Goal: Information Seeking & Learning: Learn about a topic

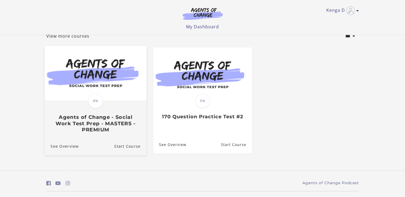
scroll to position [48, 0]
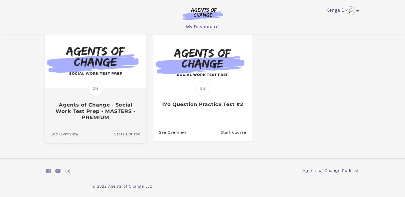
click at [124, 135] on link "Start Course" at bounding box center [130, 134] width 32 height 18
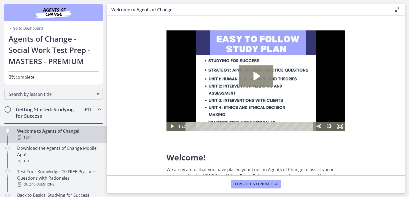
click at [253, 74] on icon "Play Video: c1o6hcmjueu5qasqsu00.mp4" at bounding box center [256, 76] width 6 height 9
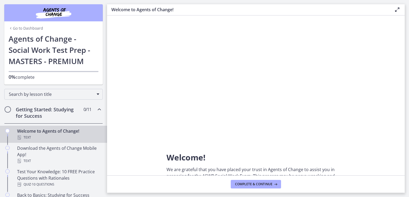
drag, startPoint x: 147, startPoint y: 63, endPoint x: 147, endPoint y: 66, distance: 2.9
click at [147, 63] on section "Welcome! We are grateful that you have placed your trust in Agents of Change to…" at bounding box center [256, 96] width 298 height 160
click at [96, 110] on icon "Chapters" at bounding box center [99, 109] width 6 height 6
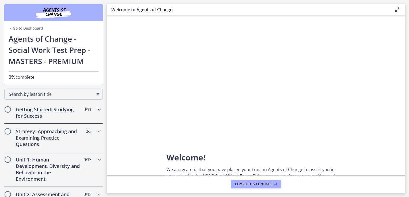
click at [96, 110] on icon "Chapters" at bounding box center [99, 109] width 6 height 6
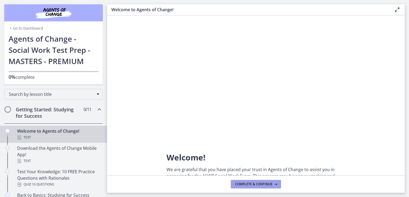
click at [238, 186] on span "Complete & continue" at bounding box center [253, 184] width 37 height 4
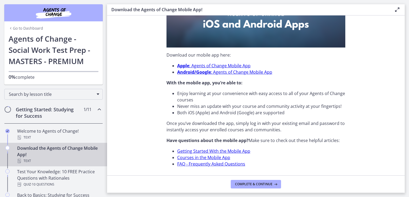
scroll to position [167, 0]
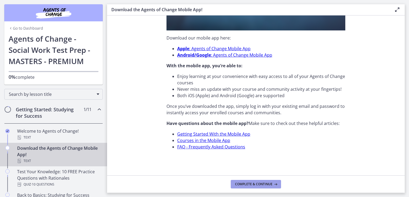
click at [270, 187] on button "Complete & continue" at bounding box center [256, 184] width 50 height 9
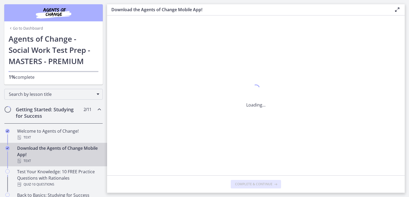
scroll to position [0, 0]
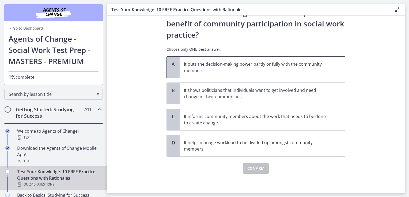
scroll to position [27, 0]
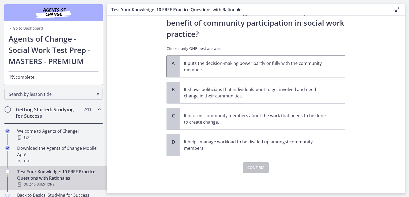
click at [281, 71] on p "It puts the decision-making power partly or fully with the community members." at bounding box center [257, 66] width 146 height 13
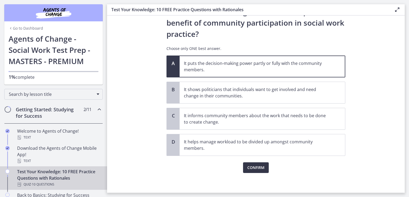
click at [253, 165] on span "Confirm" at bounding box center [255, 168] width 17 height 6
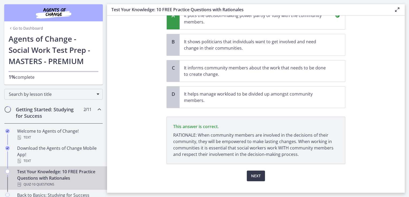
scroll to position [84, 0]
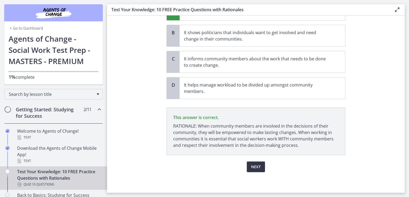
click at [251, 167] on span "Next" at bounding box center [256, 167] width 10 height 6
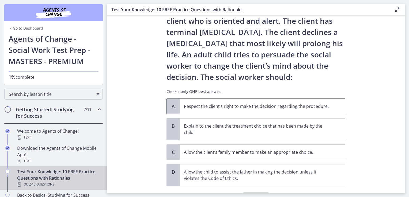
scroll to position [54, 0]
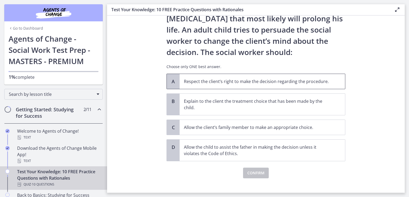
click at [294, 80] on p "Respect the client’s right to make the decision regarding the procedure." at bounding box center [257, 81] width 146 height 6
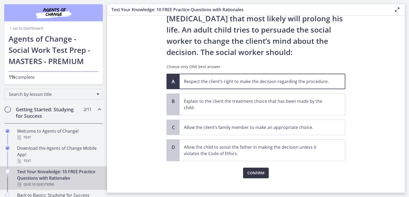
click at [260, 172] on span "Confirm" at bounding box center [255, 173] width 17 height 6
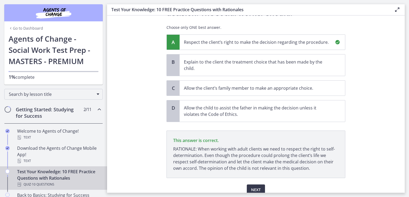
scroll to position [116, 0]
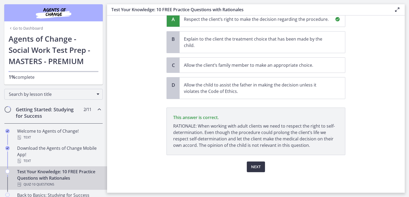
click at [258, 166] on span "Next" at bounding box center [256, 167] width 10 height 6
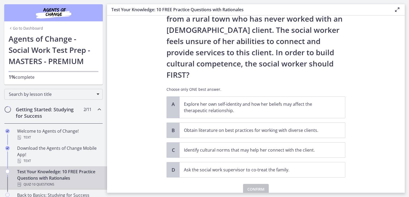
scroll to position [76, 0]
click at [275, 101] on p "Explore her own self-identity and how her beliefs may affect the therapeutic re…" at bounding box center [257, 107] width 146 height 13
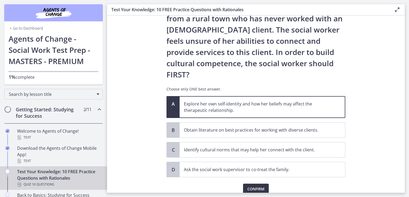
click at [259, 186] on span "Confirm" at bounding box center [255, 189] width 17 height 6
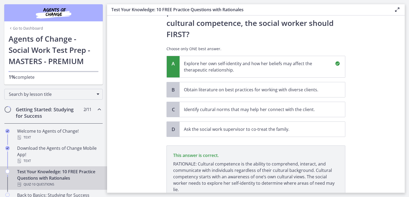
scroll to position [138, 0]
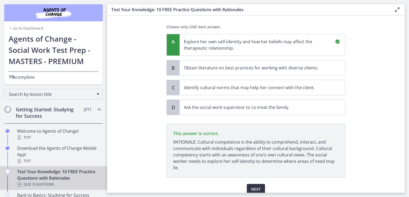
click at [254, 186] on span "Next" at bounding box center [256, 189] width 10 height 6
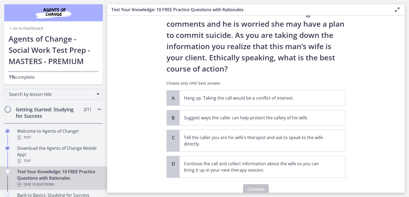
scroll to position [54, 0]
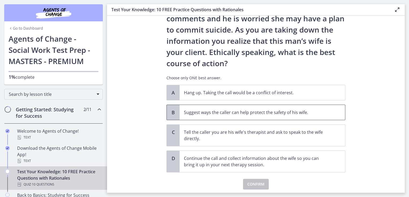
click at [238, 111] on p "Suggest ways the caller can help protect the safety of his wife." at bounding box center [257, 112] width 146 height 6
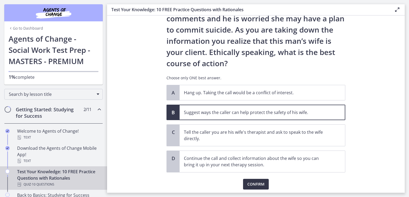
click at [249, 184] on span "Confirm" at bounding box center [255, 184] width 17 height 6
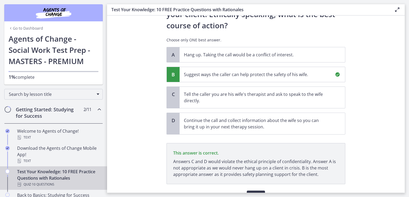
scroll to position [121, 0]
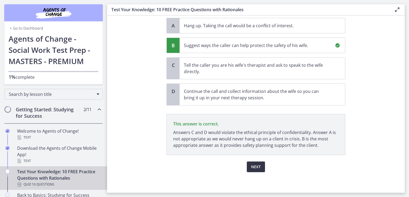
click at [258, 165] on button "Next" at bounding box center [256, 167] width 18 height 11
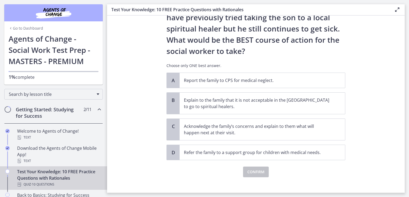
scroll to position [105, 0]
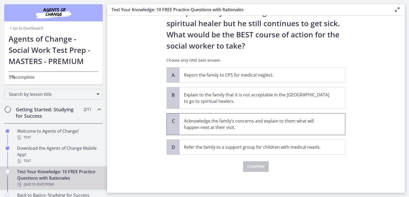
click at [257, 126] on p "Acknowledge the family’s concerns and explain to them what will happen next at …" at bounding box center [257, 124] width 146 height 13
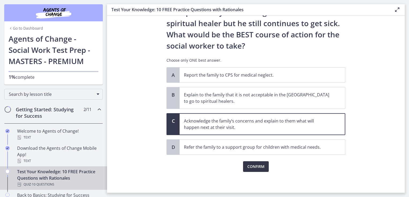
click at [255, 168] on span "Confirm" at bounding box center [255, 167] width 17 height 6
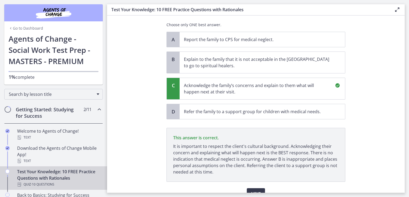
scroll to position [167, 0]
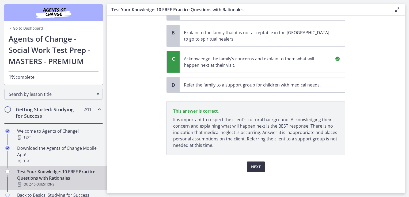
click at [258, 167] on span "Next" at bounding box center [256, 167] width 10 height 6
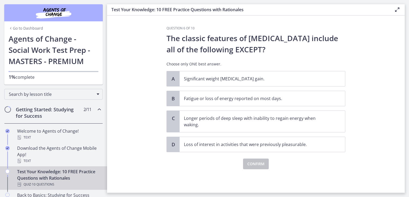
scroll to position [0, 0]
click at [275, 77] on p "Significant weight loss or weight gain." at bounding box center [257, 79] width 146 height 6
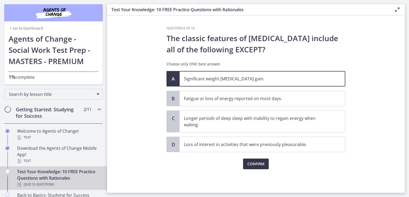
click at [258, 165] on span "Confirm" at bounding box center [255, 164] width 17 height 6
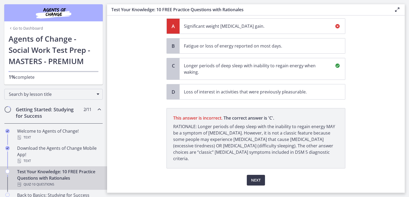
scroll to position [60, 0]
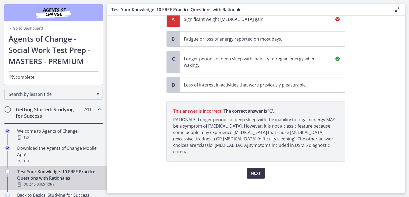
click at [252, 170] on span "Next" at bounding box center [256, 173] width 10 height 6
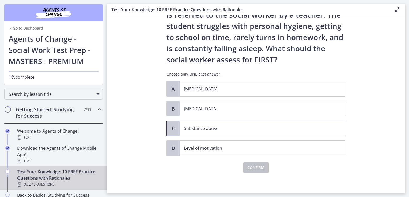
scroll to position [36, 0]
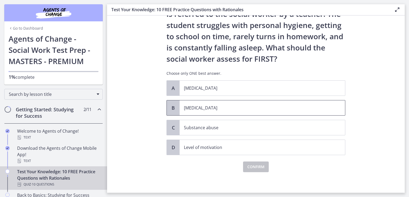
click at [230, 109] on p "Child neglect" at bounding box center [257, 108] width 146 height 6
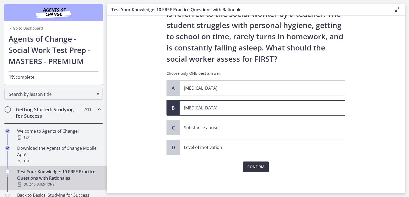
click at [253, 168] on span "Confirm" at bounding box center [255, 167] width 17 height 6
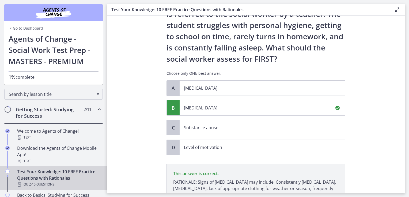
scroll to position [98, 0]
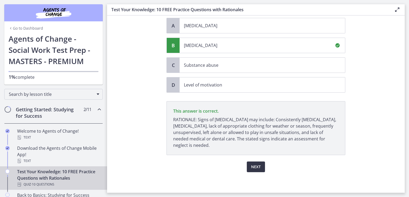
click at [257, 167] on span "Next" at bounding box center [256, 167] width 10 height 6
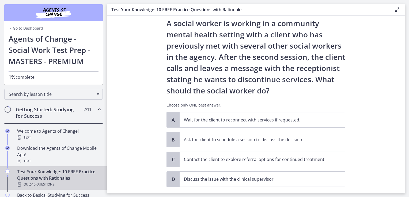
scroll to position [27, 0]
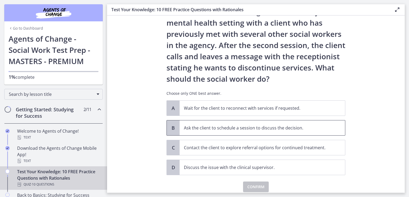
click at [251, 127] on p "Ask the client to schedule a session to discuss the decision." at bounding box center [257, 128] width 146 height 6
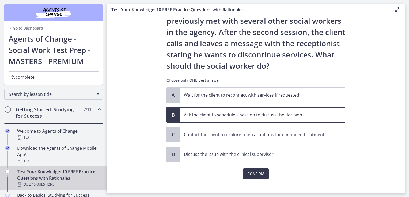
scroll to position [47, 0]
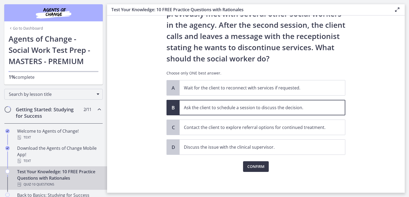
click at [260, 166] on span "Confirm" at bounding box center [255, 167] width 17 height 6
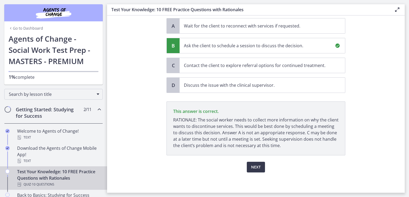
scroll to position [109, 0]
click at [251, 166] on span "Next" at bounding box center [256, 167] width 10 height 6
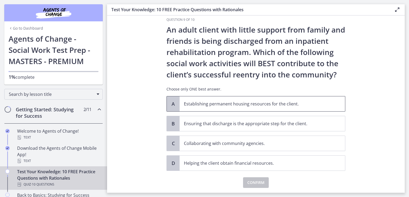
scroll to position [0, 0]
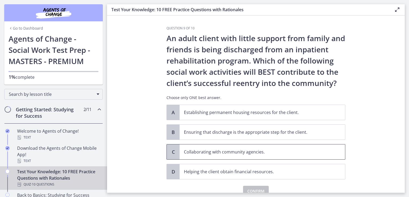
click at [257, 151] on p "Collaborating with community agencies." at bounding box center [257, 152] width 146 height 6
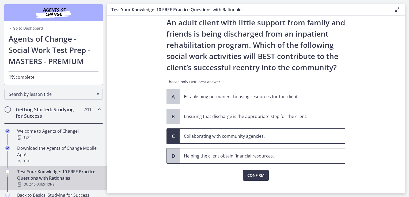
scroll to position [25, 0]
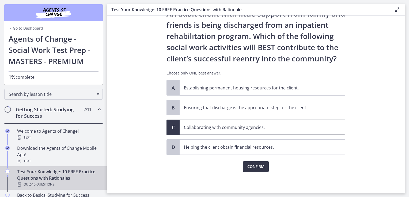
click at [259, 165] on span "Confirm" at bounding box center [255, 167] width 17 height 6
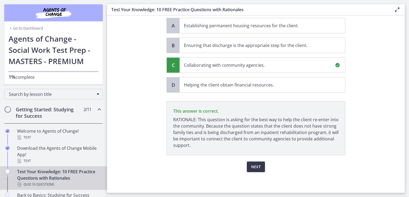
scroll to position [87, 0]
click at [251, 164] on span "Next" at bounding box center [256, 167] width 10 height 6
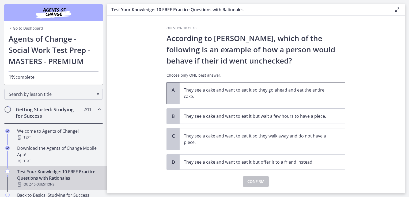
click at [278, 90] on p "They see a cake and want to eat it so they go ahead and eat the entire cake." at bounding box center [257, 93] width 146 height 13
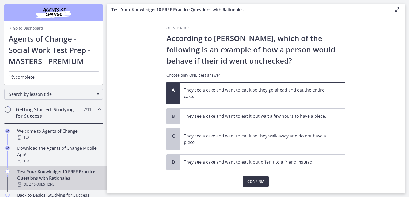
click at [255, 181] on span "Confirm" at bounding box center [255, 182] width 17 height 6
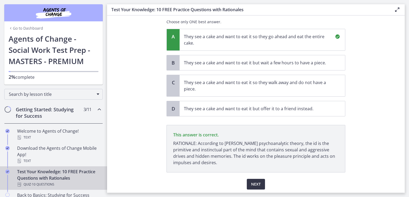
scroll to position [71, 0]
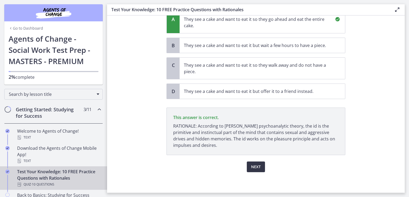
click at [254, 167] on span "Next" at bounding box center [256, 167] width 10 height 6
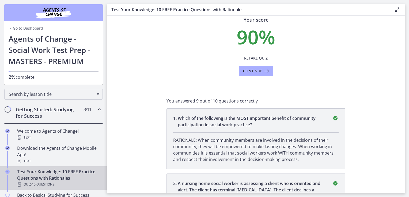
scroll to position [0, 0]
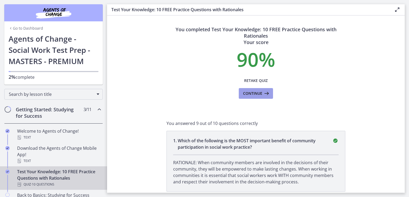
click at [267, 94] on icon at bounding box center [265, 93] width 7 height 6
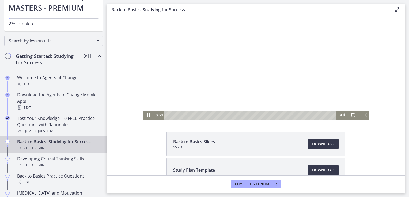
scroll to position [55, 0]
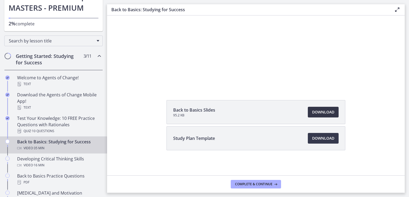
click at [323, 113] on span "Download Opens in a new window" at bounding box center [323, 112] width 22 height 6
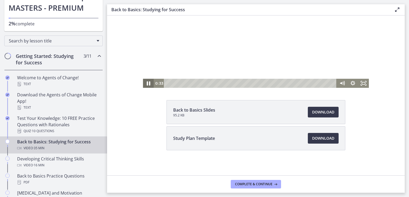
click at [147, 85] on icon "Pause" at bounding box center [148, 84] width 3 height 4
click at [318, 139] on span "Download Opens in a new window" at bounding box center [323, 138] width 22 height 6
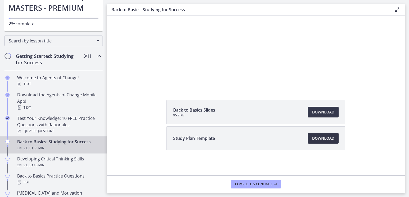
scroll to position [0, 0]
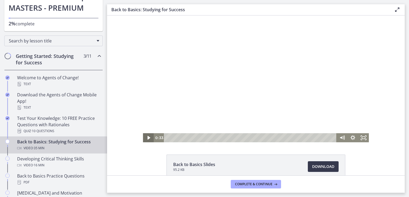
click at [143, 136] on icon "Play Video" at bounding box center [148, 138] width 11 height 9
click at [147, 138] on icon "Pause" at bounding box center [148, 138] width 3 height 4
click at [147, 136] on icon "Play Video" at bounding box center [148, 138] width 13 height 11
click at [148, 137] on icon "Pause" at bounding box center [148, 138] width 11 height 9
click at [147, 138] on icon "Play Video" at bounding box center [148, 138] width 3 height 4
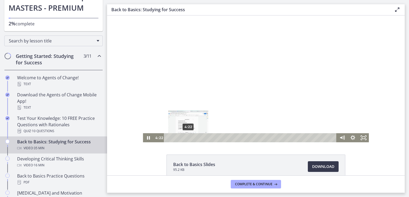
click at [186, 137] on div "4:22" at bounding box center [251, 138] width 166 height 9
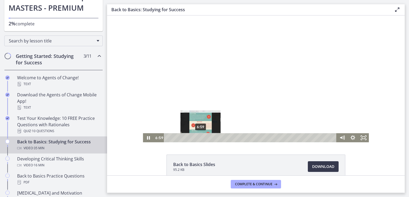
click at [199, 137] on div "6:59" at bounding box center [251, 138] width 166 height 9
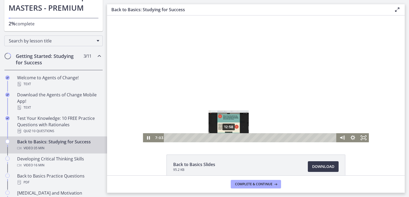
click at [227, 138] on div "12:58" at bounding box center [251, 138] width 166 height 9
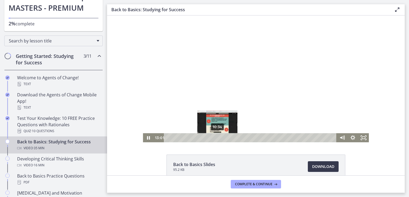
click at [215, 139] on div "10:34" at bounding box center [251, 138] width 166 height 9
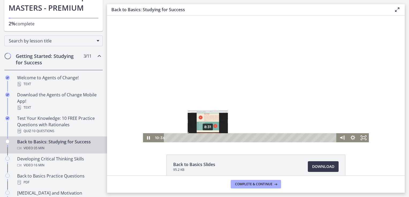
click at [206, 138] on div "8:31" at bounding box center [251, 138] width 166 height 9
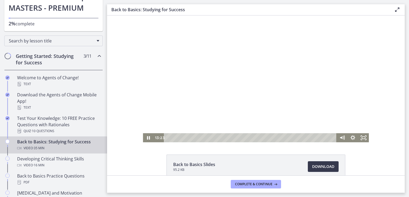
click at [228, 95] on div at bounding box center [256, 79] width 226 height 127
click at [148, 138] on icon "Play Video" at bounding box center [148, 138] width 13 height 11
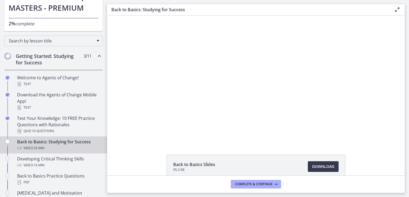
drag, startPoint x: 310, startPoint y: 109, endPoint x: 305, endPoint y: 105, distance: 5.9
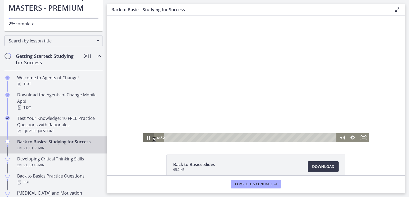
click at [147, 137] on icon "Pause" at bounding box center [148, 137] width 3 height 3
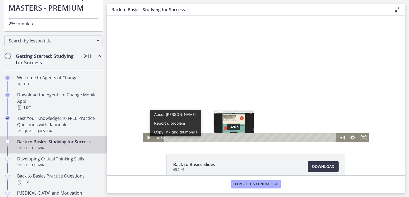
click at [232, 138] on div "14:03" at bounding box center [251, 138] width 166 height 9
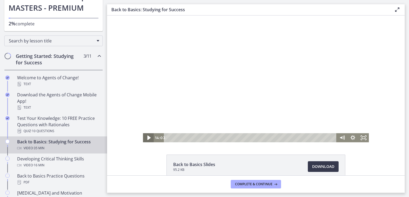
click at [147, 138] on icon "Play Video" at bounding box center [148, 138] width 3 height 5
click at [146, 139] on icon "Pause" at bounding box center [148, 138] width 13 height 11
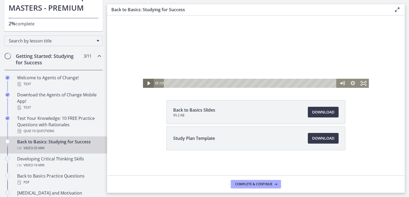
click at [145, 84] on icon "Play Video" at bounding box center [148, 83] width 11 height 9
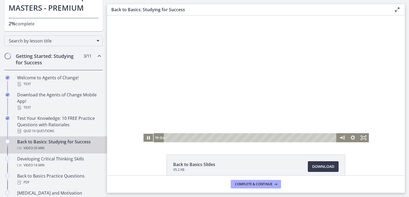
scroll to position [0, 0]
click at [148, 138] on icon "Pause" at bounding box center [148, 138] width 13 height 11
click at [318, 138] on div "32:29" at bounding box center [251, 138] width 166 height 9
click at [147, 139] on icon "Play Video" at bounding box center [148, 138] width 3 height 4
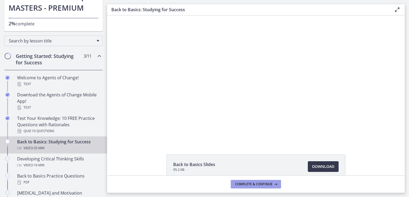
click at [275, 185] on icon at bounding box center [274, 184] width 5 height 4
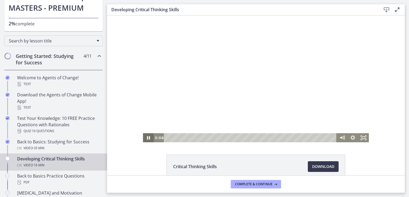
click at [146, 138] on icon "Pause" at bounding box center [148, 138] width 11 height 9
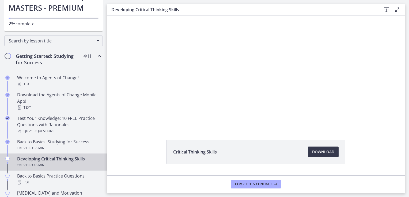
scroll to position [2, 0]
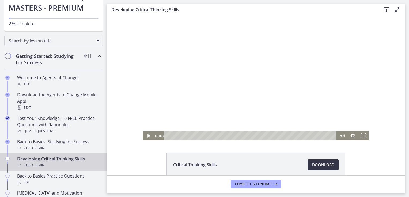
click at [319, 165] on span "Download Opens in a new window" at bounding box center [323, 165] width 22 height 6
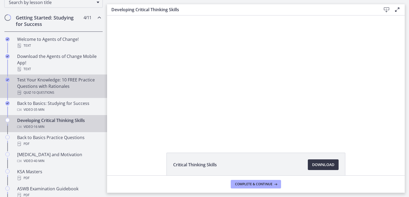
scroll to position [107, 0]
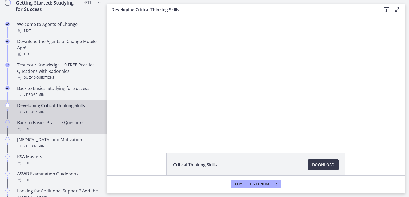
click at [57, 126] on div "PDF" at bounding box center [58, 129] width 83 height 6
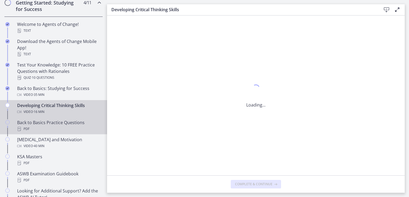
scroll to position [0, 0]
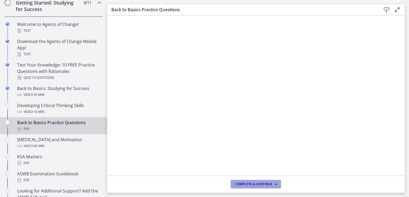
click at [257, 184] on span "Complete & continue" at bounding box center [253, 184] width 37 height 4
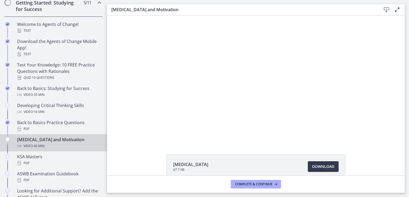
click at [44, 141] on div "Test Anxiety and Motivation Video · 40 min" at bounding box center [58, 143] width 83 height 13
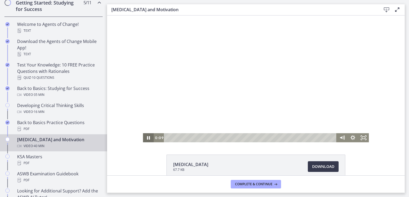
click at [148, 139] on icon "Pause" at bounding box center [148, 138] width 11 height 9
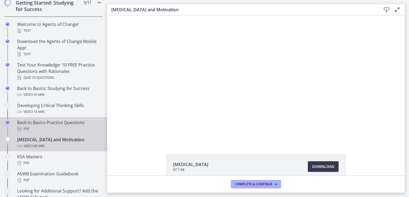
click at [57, 124] on div "Back to Basics Practice Questions PDF" at bounding box center [58, 126] width 83 height 13
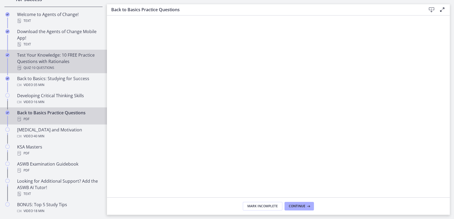
scroll to position [104, 0]
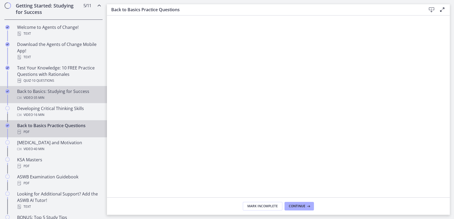
click at [44, 95] on span "· 35 min" at bounding box center [39, 98] width 12 height 6
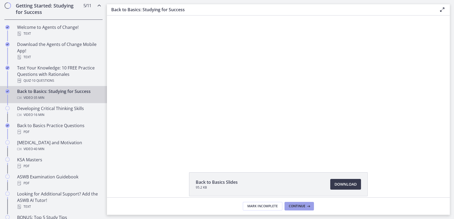
click at [295, 197] on span "Continue" at bounding box center [297, 206] width 17 height 4
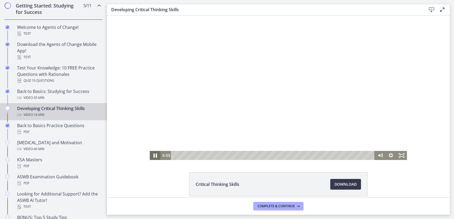
click at [154, 155] on icon "Pause" at bounding box center [155, 156] width 3 height 4
click at [154, 157] on icon "Play Video" at bounding box center [155, 156] width 3 height 4
click at [328, 155] on div "12:39" at bounding box center [273, 155] width 197 height 9
click at [340, 155] on div "13:37" at bounding box center [273, 155] width 197 height 9
click at [347, 154] on div "14:11" at bounding box center [273, 155] width 197 height 9
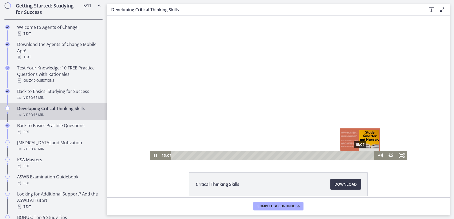
click at [358, 154] on div "15:07" at bounding box center [273, 155] width 197 height 9
click at [350, 155] on div "14:27" at bounding box center [273, 155] width 197 height 9
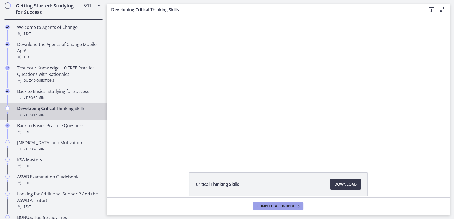
click at [274, 197] on span "Complete & continue" at bounding box center [276, 206] width 37 height 4
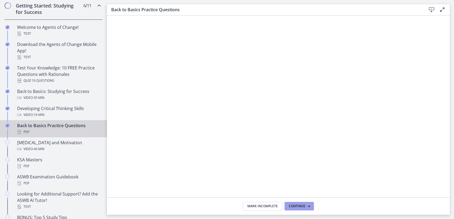
click at [304, 197] on span "Continue" at bounding box center [297, 206] width 17 height 4
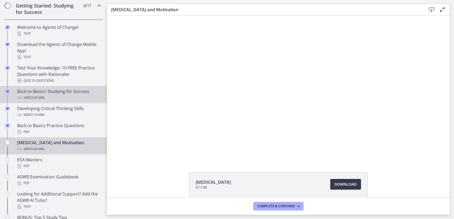
scroll to position [134, 0]
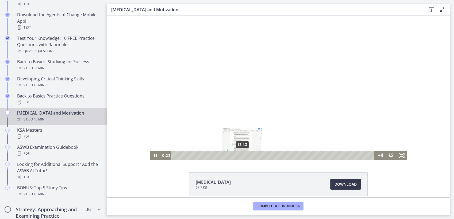
click at [237, 155] on div "13:43" at bounding box center [273, 155] width 197 height 9
click at [263, 156] on div "18:23" at bounding box center [273, 155] width 197 height 9
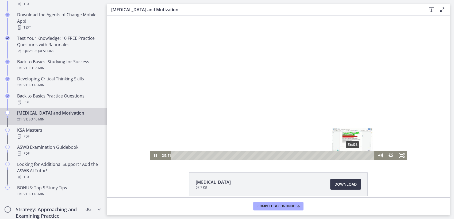
click at [351, 155] on div "36:08" at bounding box center [273, 155] width 197 height 9
click at [283, 156] on div "22:21" at bounding box center [273, 155] width 197 height 9
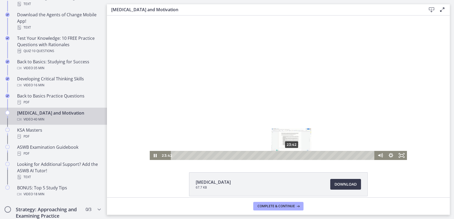
click at [290, 155] on div "23:42" at bounding box center [273, 155] width 197 height 9
click at [298, 155] on div "25:20" at bounding box center [273, 155] width 197 height 9
click at [301, 155] on div "26:06" at bounding box center [273, 155] width 197 height 9
click at [306, 155] on div "26:58" at bounding box center [273, 155] width 197 height 9
click at [310, 155] on div "27:56" at bounding box center [273, 155] width 197 height 9
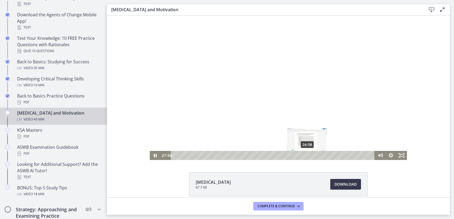
click at [306, 156] on div "26:58" at bounding box center [273, 155] width 197 height 9
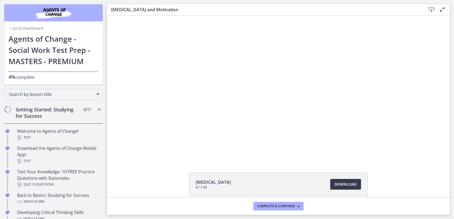
scroll to position [134, 0]
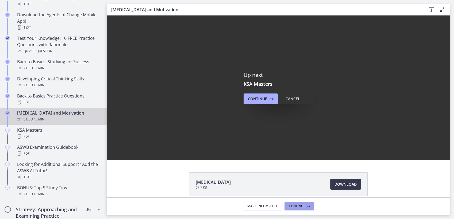
click at [306, 206] on icon at bounding box center [308, 206] width 5 height 4
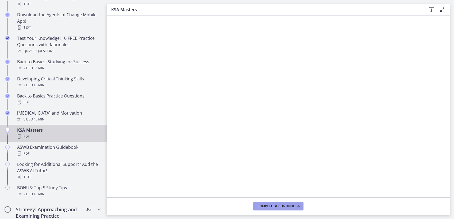
click at [287, 205] on span "Complete & continue" at bounding box center [276, 206] width 37 height 4
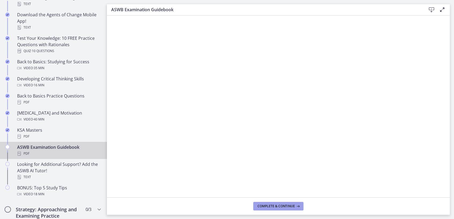
click at [285, 206] on span "Complete & continue" at bounding box center [276, 206] width 37 height 4
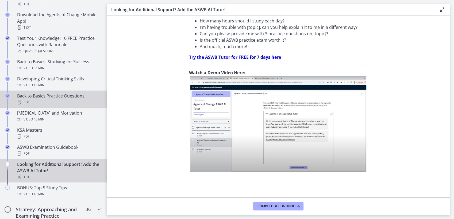
scroll to position [193, 0]
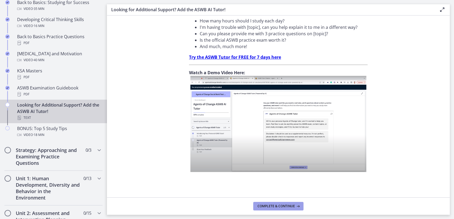
click at [280, 205] on span "Complete & continue" at bounding box center [276, 206] width 37 height 4
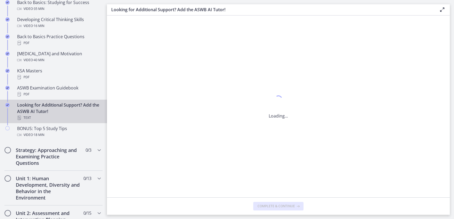
scroll to position [0, 0]
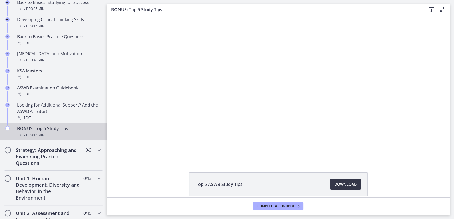
click at [345, 185] on span "Download Opens in a new window" at bounding box center [346, 184] width 22 height 6
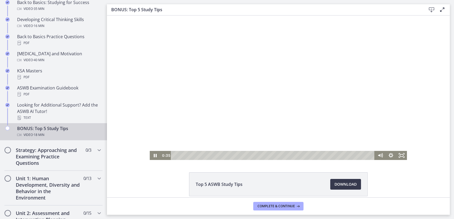
click at [219, 88] on div at bounding box center [278, 88] width 257 height 145
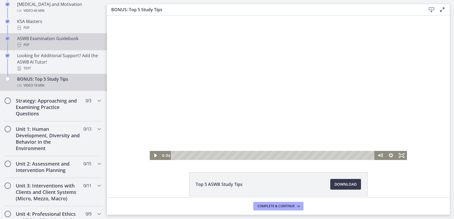
scroll to position [253, 0]
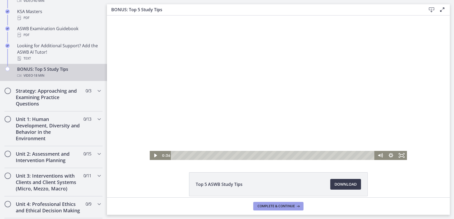
click at [284, 209] on button "Complete & continue" at bounding box center [278, 206] width 50 height 9
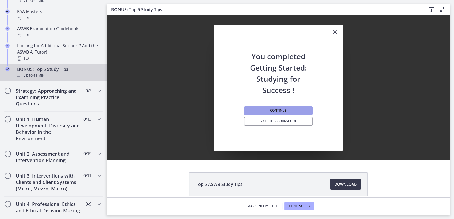
click at [288, 111] on button "Continue" at bounding box center [278, 110] width 68 height 9
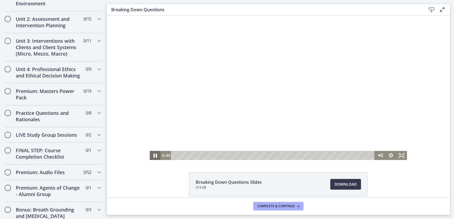
click at [154, 157] on icon "Pause" at bounding box center [155, 156] width 3 height 4
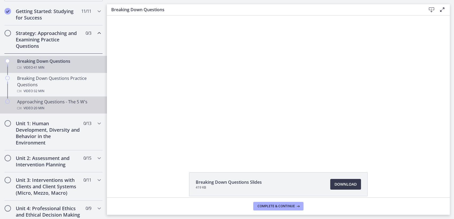
scroll to position [89, 0]
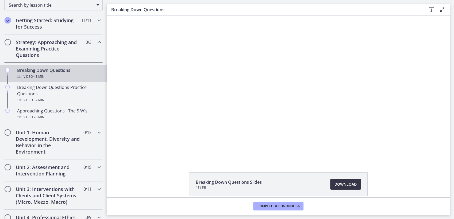
click at [340, 186] on span "Download Opens in a new window" at bounding box center [346, 184] width 22 height 6
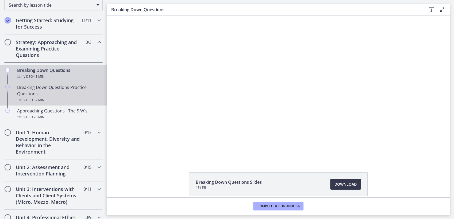
click at [59, 92] on div "Breaking Down Questions Practice Questions Video · 32 min" at bounding box center [58, 93] width 83 height 19
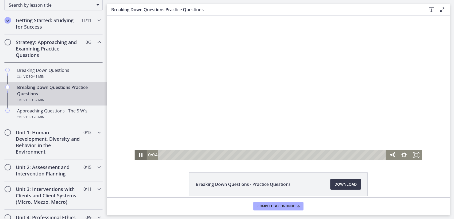
click at [139, 154] on icon "Pause" at bounding box center [140, 155] width 3 height 4
click at [340, 185] on span "Download Opens in a new window" at bounding box center [346, 184] width 22 height 6
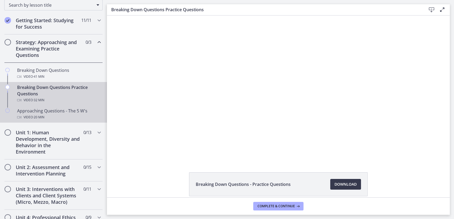
click at [64, 116] on div "Video · 20 min" at bounding box center [58, 117] width 83 height 6
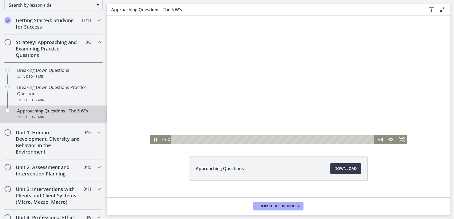
scroll to position [24, 0]
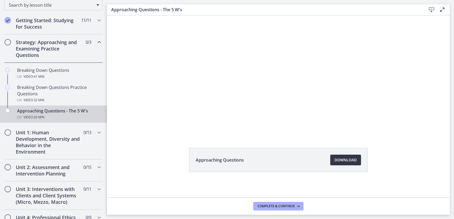
click at [345, 159] on span "Download Opens in a new window" at bounding box center [346, 160] width 22 height 6
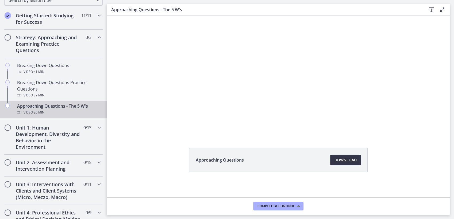
scroll to position [60, 0]
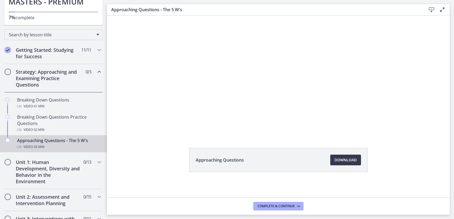
click at [96, 72] on icon "Chapters" at bounding box center [99, 72] width 6 height 6
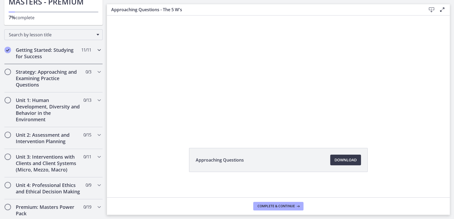
click at [96, 50] on icon "Chapters" at bounding box center [99, 50] width 6 height 6
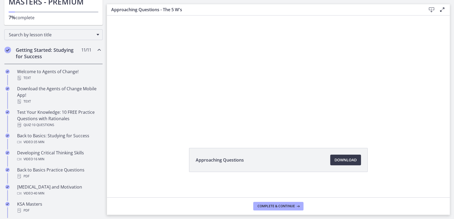
click at [96, 50] on icon "Chapters" at bounding box center [99, 50] width 6 height 6
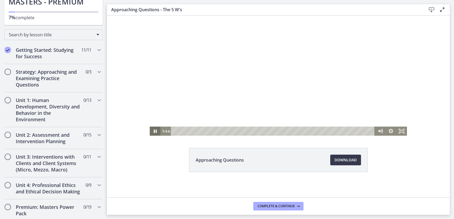
click at [155, 131] on icon "Pause" at bounding box center [155, 131] width 11 height 9
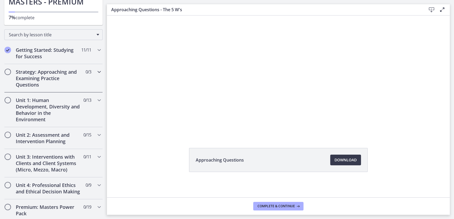
scroll to position [0, 0]
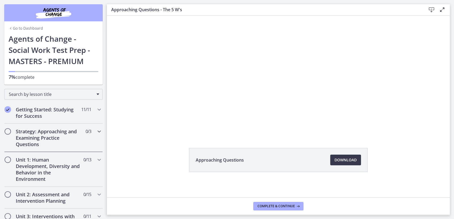
click at [96, 130] on icon "Chapters" at bounding box center [99, 131] width 6 height 6
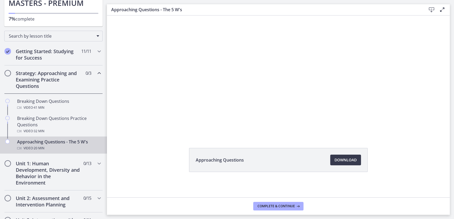
scroll to position [60, 0]
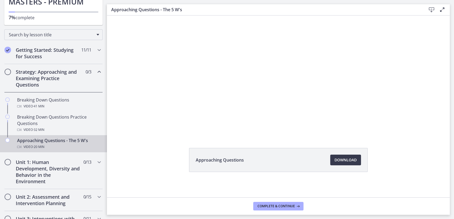
click at [96, 72] on icon "Chapters" at bounding box center [99, 72] width 6 height 6
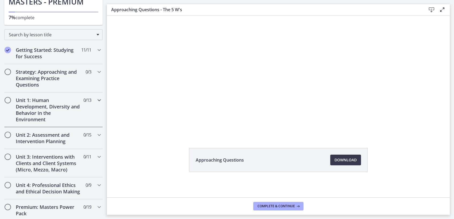
click at [96, 101] on icon "Chapters" at bounding box center [99, 100] width 6 height 6
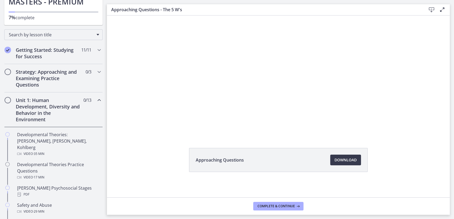
scroll to position [119, 0]
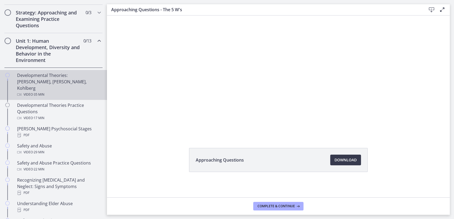
click at [78, 83] on div "Developmental Theories: [PERSON_NAME], [PERSON_NAME], Kohlberg Video · 35 min" at bounding box center [58, 85] width 83 height 26
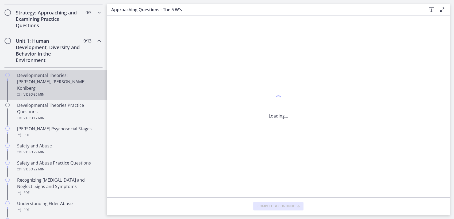
scroll to position [0, 0]
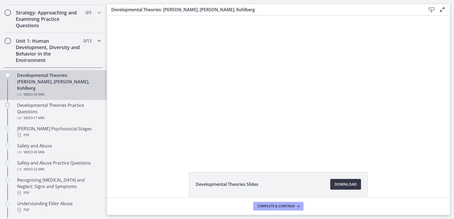
click at [343, 185] on span "Download Opens in a new window" at bounding box center [346, 184] width 22 height 6
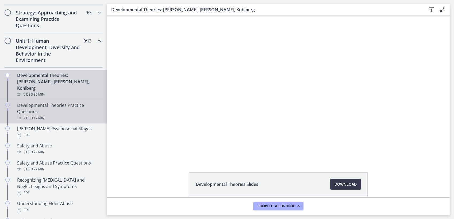
click at [63, 115] on div "Video · 17 min" at bounding box center [58, 118] width 83 height 6
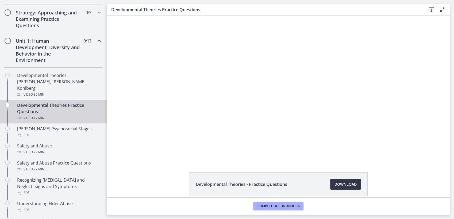
click at [348, 185] on span "Download Opens in a new window" at bounding box center [346, 184] width 22 height 6
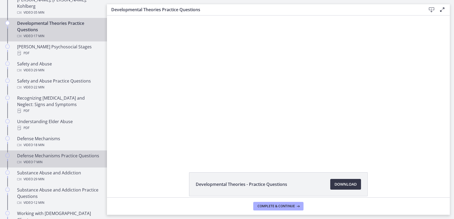
scroll to position [178, 0]
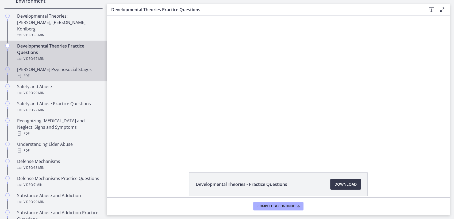
click at [61, 66] on div "[PERSON_NAME] Psychosocial Stages PDF" at bounding box center [58, 72] width 83 height 13
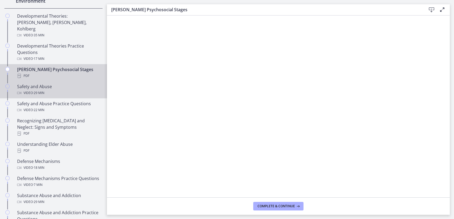
click at [58, 83] on div "Safety and Abuse Video · 29 min" at bounding box center [58, 89] width 83 height 13
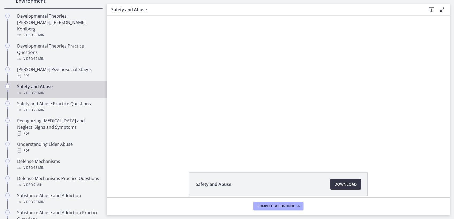
click at [337, 184] on span "Download Opens in a new window" at bounding box center [346, 184] width 22 height 6
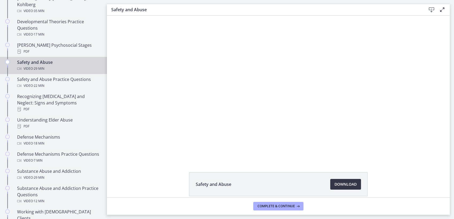
scroll to position [238, 0]
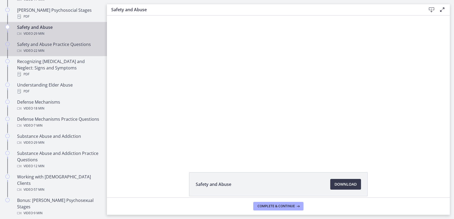
click at [62, 48] on div "Video · 22 min" at bounding box center [58, 51] width 83 height 6
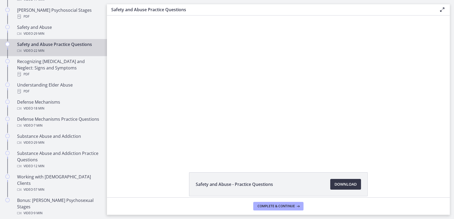
click at [341, 185] on span "Download Opens in a new window" at bounding box center [346, 184] width 22 height 6
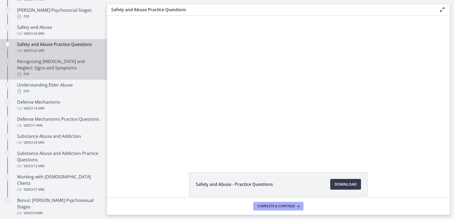
click at [62, 63] on div "Recognizing [MEDICAL_DATA] and Neglect: Signs and Symptoms PDF" at bounding box center [58, 67] width 83 height 19
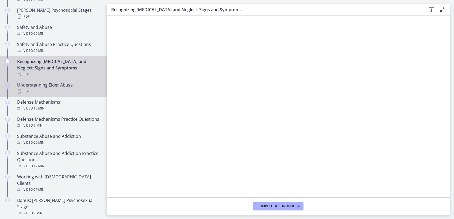
click at [44, 88] on div "PDF" at bounding box center [58, 91] width 83 height 6
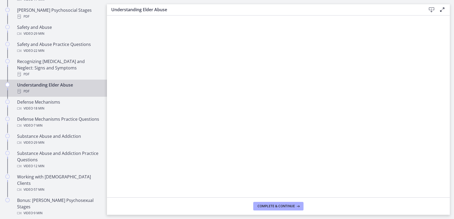
scroll to position [238, 0]
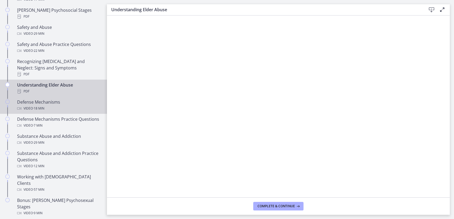
click at [60, 105] on div "Video · 18 min" at bounding box center [58, 108] width 83 height 6
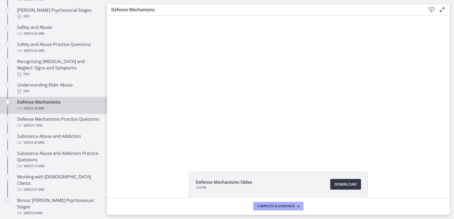
click at [332, 184] on link "Download Opens in a new window" at bounding box center [345, 184] width 31 height 11
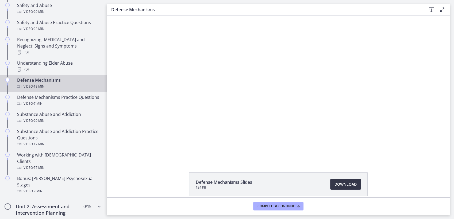
scroll to position [298, 0]
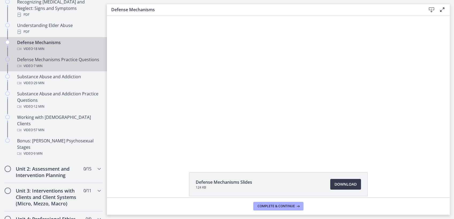
click at [60, 61] on div "Defense Mechanisms Practice Questions Video · 7 min" at bounding box center [58, 62] width 83 height 13
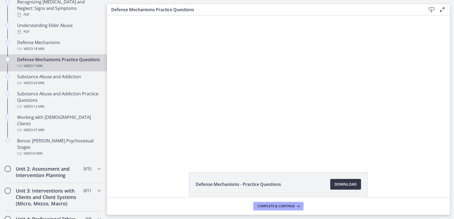
click at [347, 182] on span "Download Opens in a new window" at bounding box center [346, 184] width 22 height 6
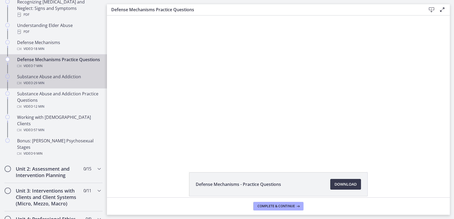
click at [48, 83] on div "Video · 29 min" at bounding box center [58, 83] width 83 height 6
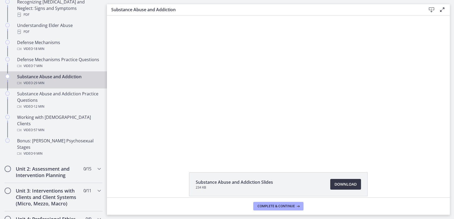
click at [349, 186] on span "Download Opens in a new window" at bounding box center [346, 184] width 22 height 6
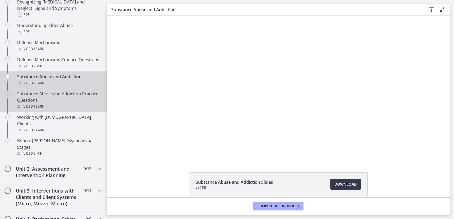
click at [50, 97] on div "Substance Abuse and Addiction Practice Questions Video · 12 min" at bounding box center [58, 100] width 83 height 19
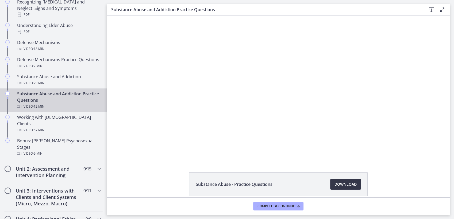
click at [338, 184] on span "Download Opens in a new window" at bounding box center [346, 184] width 22 height 6
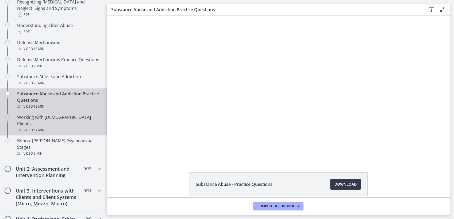
click at [57, 127] on div "Video · 57 min" at bounding box center [58, 130] width 83 height 6
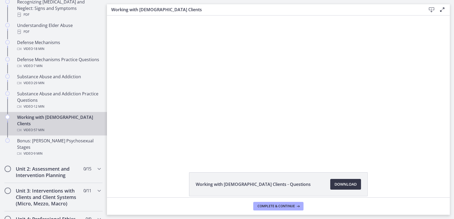
click at [339, 185] on span "Download Opens in a new window" at bounding box center [346, 184] width 22 height 6
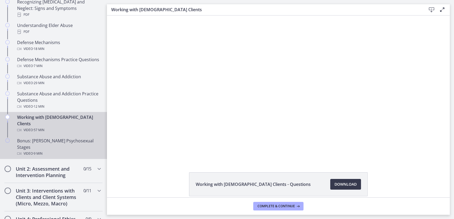
click at [52, 151] on div "Video · 9 min" at bounding box center [58, 154] width 83 height 6
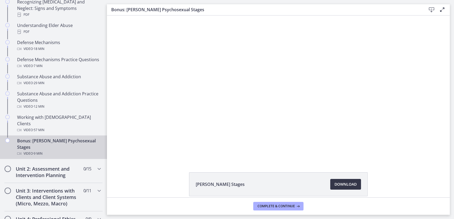
click at [342, 185] on span "Download Opens in a new window" at bounding box center [346, 184] width 22 height 6
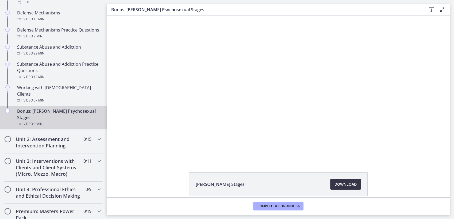
scroll to position [387, 0]
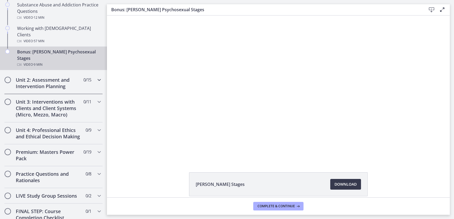
click at [96, 77] on icon "Chapters" at bounding box center [99, 80] width 6 height 6
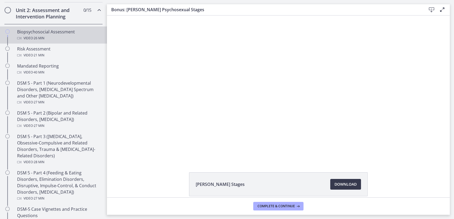
scroll to position [149, 0]
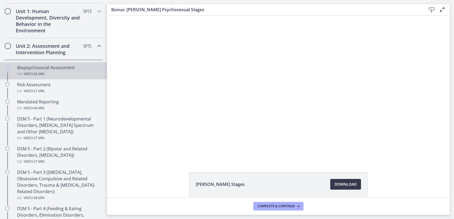
click at [56, 74] on div "Video · 26 min" at bounding box center [58, 74] width 83 height 6
click at [349, 183] on span "Download Opens in a new window" at bounding box center [346, 184] width 22 height 6
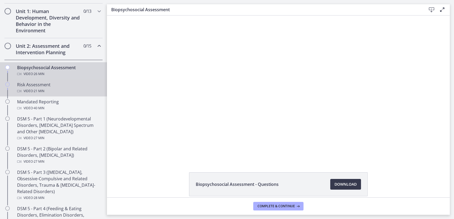
click at [60, 86] on div "Risk Assessment Video · 21 min" at bounding box center [58, 88] width 83 height 13
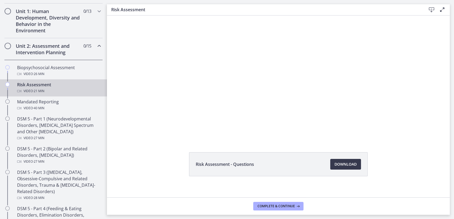
scroll to position [24, 0]
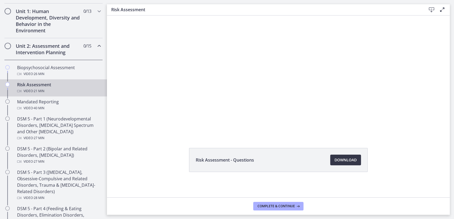
click at [348, 160] on span "Download Opens in a new window" at bounding box center [346, 160] width 22 height 6
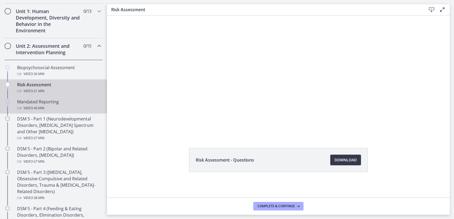
click at [52, 109] on div "Video · 40 min" at bounding box center [58, 108] width 83 height 6
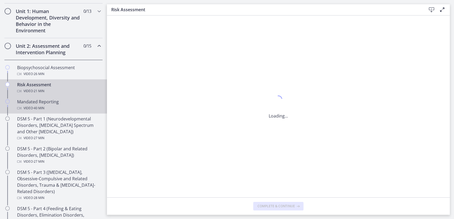
scroll to position [0, 0]
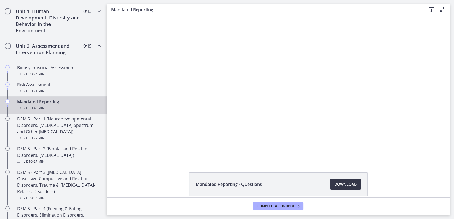
click at [349, 185] on span "Download Opens in a new window" at bounding box center [346, 184] width 22 height 6
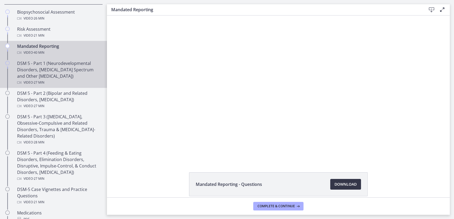
scroll to position [208, 0]
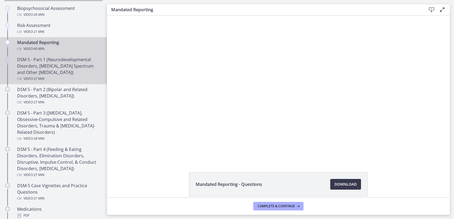
click at [59, 71] on div "DSM 5 - Part 1 (Neurodevelopmental Disorders, [MEDICAL_DATA] Spectrum and Other…" at bounding box center [58, 69] width 83 height 26
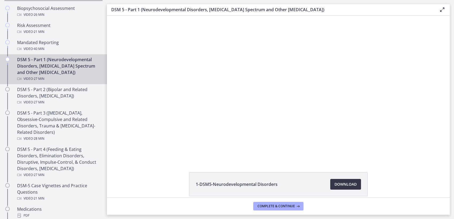
click at [350, 185] on span "Download Opens in a new window" at bounding box center [346, 184] width 22 height 6
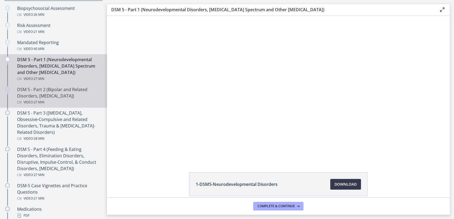
click at [56, 94] on div "DSM 5 - Part 2 (Bipolar and Related Disorders, [MEDICAL_DATA]) Video · 27 min" at bounding box center [58, 95] width 83 height 19
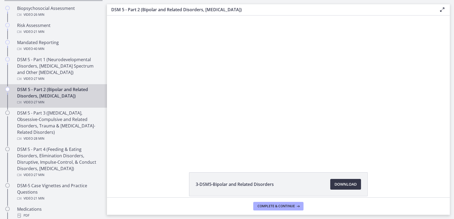
click at [341, 184] on span "Download Opens in a new window" at bounding box center [346, 184] width 22 height 6
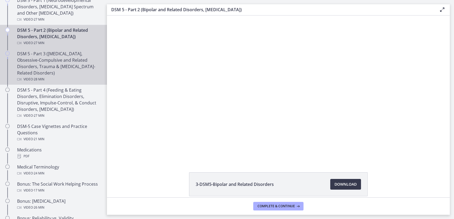
click at [59, 64] on div "DSM 5 - Part 3 ([MEDICAL_DATA], Obsessive-Compulsive and Related Disorders, Tra…" at bounding box center [58, 67] width 83 height 32
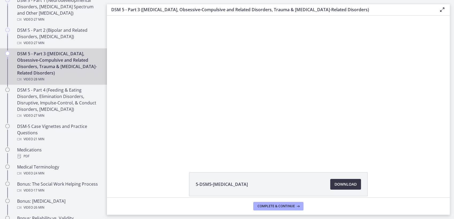
click at [338, 184] on span "Download Opens in a new window" at bounding box center [346, 184] width 22 height 6
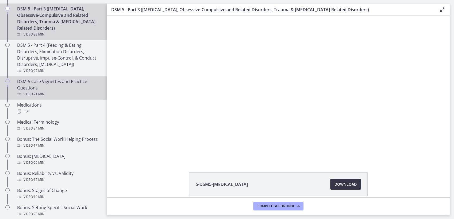
scroll to position [327, 0]
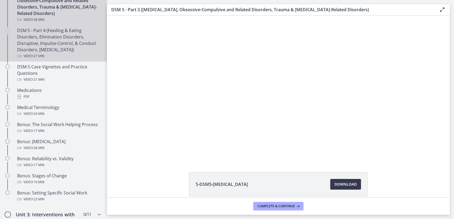
click at [60, 45] on div "DSM 5 - Part 4 (Feeding & Eating Disorders, Elimination Disorders, Disruptive, …" at bounding box center [58, 43] width 83 height 32
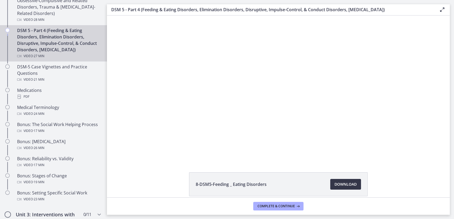
click at [342, 183] on span "Download Opens in a new window" at bounding box center [346, 184] width 22 height 6
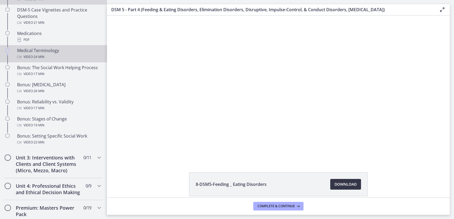
scroll to position [387, 0]
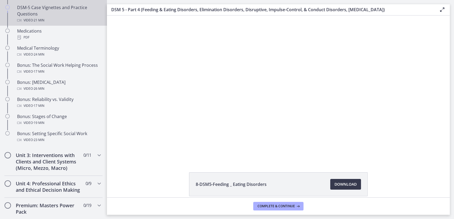
click at [62, 22] on div "DSM-5 Case Vignettes and Practice Questions Video · 21 min" at bounding box center [58, 13] width 83 height 19
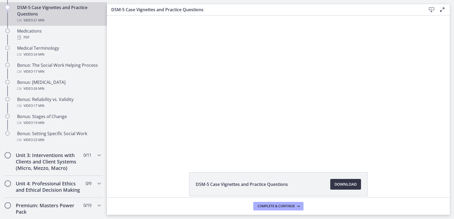
click at [335, 185] on span "Download Opens in a new window" at bounding box center [346, 184] width 22 height 6
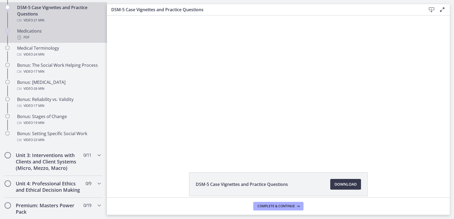
click at [50, 35] on div "PDF" at bounding box center [58, 37] width 83 height 6
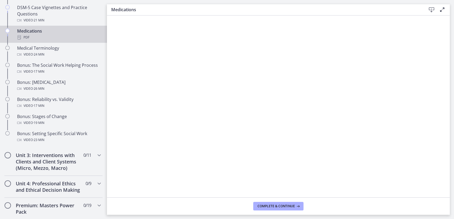
scroll to position [387, 0]
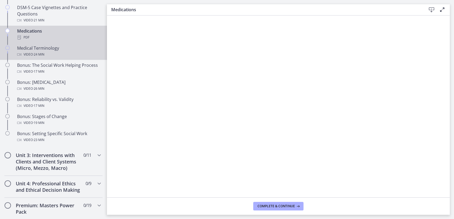
click at [68, 53] on div "Video · 24 min" at bounding box center [58, 54] width 83 height 6
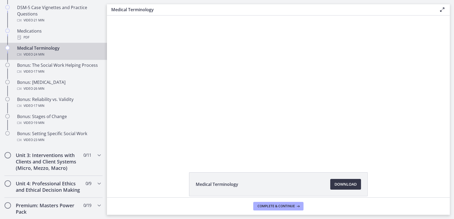
click at [348, 187] on span "Download Opens in a new window" at bounding box center [346, 184] width 22 height 6
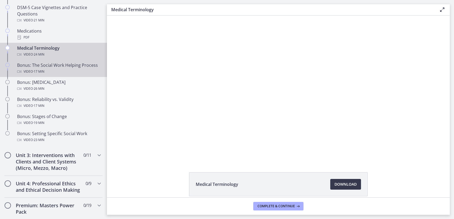
click at [51, 73] on div "Bonus: The Social Work Helping Process Video · 17 min" at bounding box center [58, 68] width 83 height 13
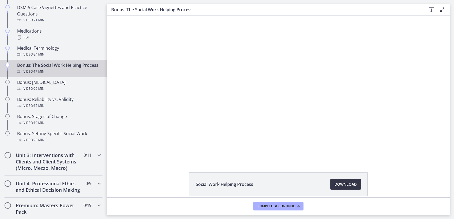
click at [347, 184] on span "Download Opens in a new window" at bounding box center [346, 184] width 22 height 6
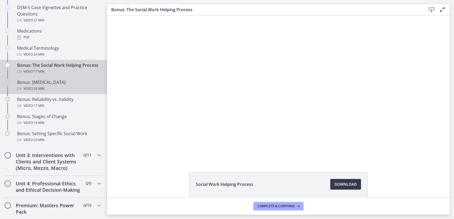
click at [42, 92] on span "· 26 min" at bounding box center [39, 89] width 12 height 6
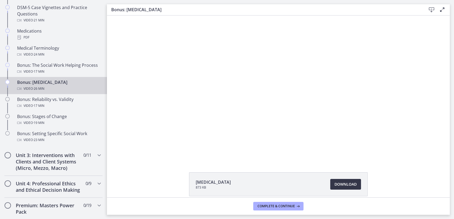
click at [335, 185] on span "Download Opens in a new window" at bounding box center [346, 184] width 22 height 6
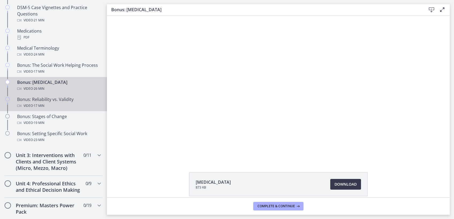
click at [62, 109] on div "Video · 17 min" at bounding box center [58, 106] width 83 height 6
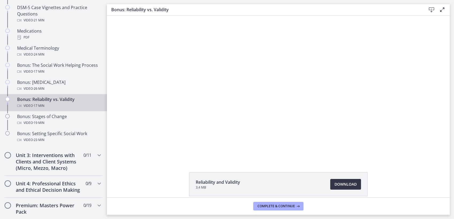
click at [342, 185] on span "Download Opens in a new window" at bounding box center [346, 184] width 22 height 6
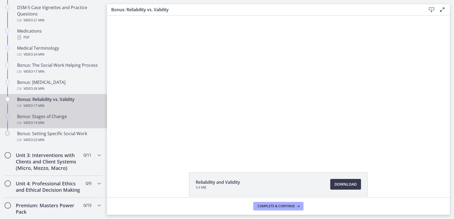
click at [61, 125] on div "Bonus: Stages of Change Video · 19 min" at bounding box center [58, 119] width 83 height 13
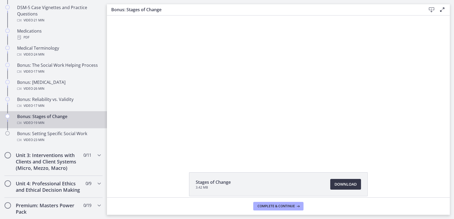
click at [343, 185] on span "Download Opens in a new window" at bounding box center [346, 184] width 22 height 6
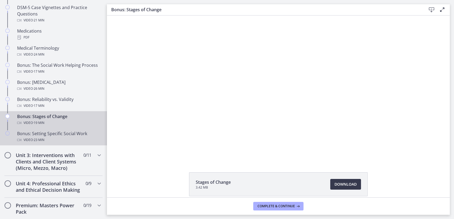
click at [56, 142] on div "Bonus: Setting Specific Social Work Video · 23 min" at bounding box center [58, 137] width 83 height 13
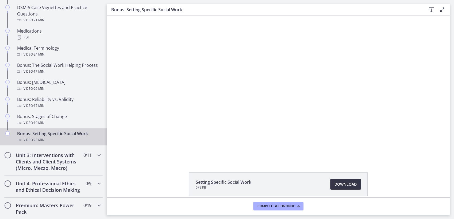
click at [345, 183] on span "Download Opens in a new window" at bounding box center [346, 184] width 22 height 6
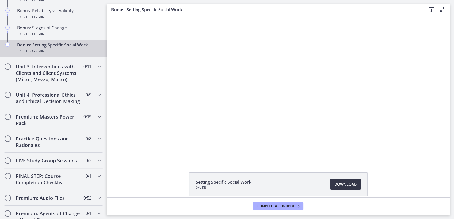
scroll to position [476, 0]
click at [96, 70] on icon "Chapters" at bounding box center [99, 66] width 6 height 6
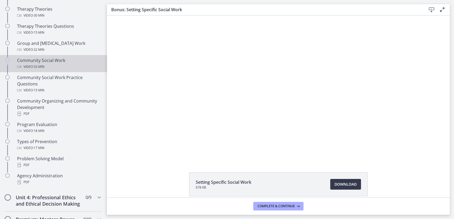
scroll to position [104, 0]
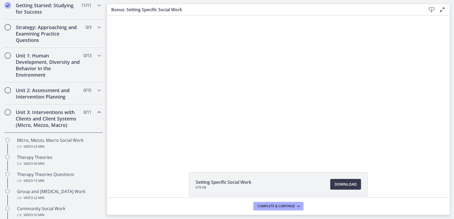
click at [96, 112] on icon "Chapters" at bounding box center [99, 112] width 6 height 6
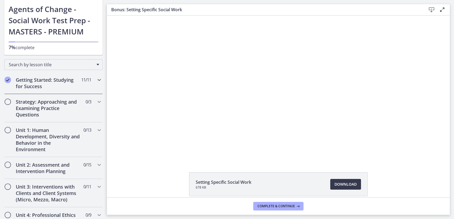
scroll to position [89, 0]
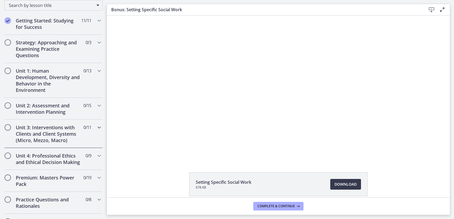
click at [96, 125] on icon "Chapters" at bounding box center [99, 127] width 6 height 6
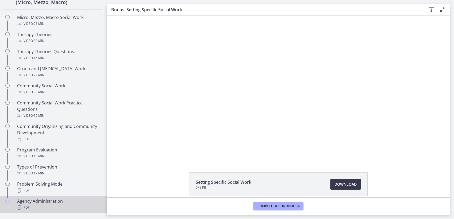
scroll to position [208, 0]
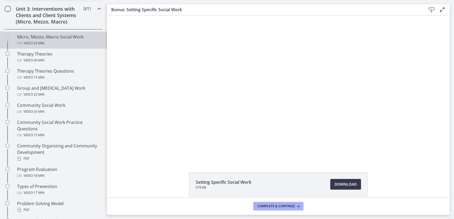
click at [51, 43] on div "Micro, Mezzo, Macro Social Work Video · 23 min" at bounding box center [58, 40] width 83 height 13
click at [345, 184] on span "Download Opens in a new window" at bounding box center [346, 184] width 22 height 6
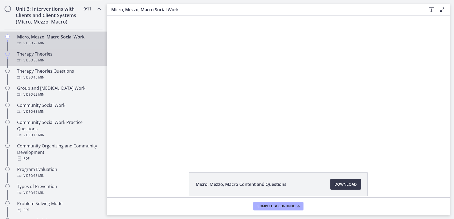
click at [51, 62] on div "Therapy Theories Video · 30 min" at bounding box center [58, 57] width 83 height 13
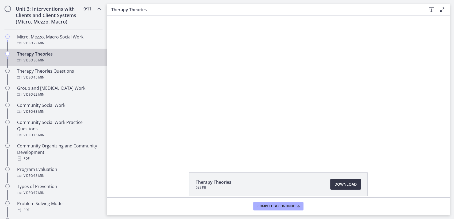
click at [344, 185] on span "Download Opens in a new window" at bounding box center [346, 184] width 22 height 6
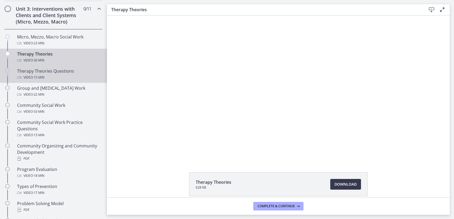
click at [49, 81] on div "Video · 15 min" at bounding box center [58, 77] width 83 height 6
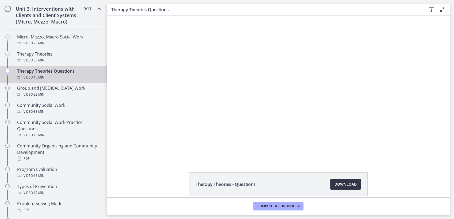
click at [343, 184] on span "Download Opens in a new window" at bounding box center [346, 184] width 22 height 6
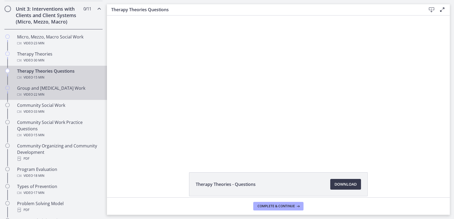
click at [54, 98] on div "Video · 22 min" at bounding box center [58, 95] width 83 height 6
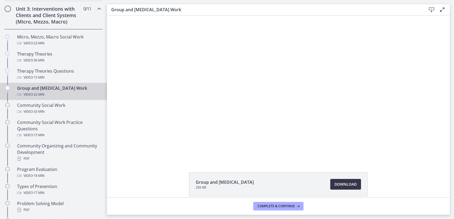
click at [341, 184] on span "Download Opens in a new window" at bounding box center [346, 184] width 22 height 6
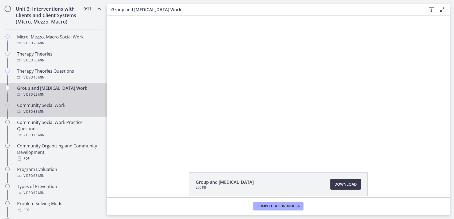
click at [60, 115] on div "Video · 33 min" at bounding box center [58, 112] width 83 height 6
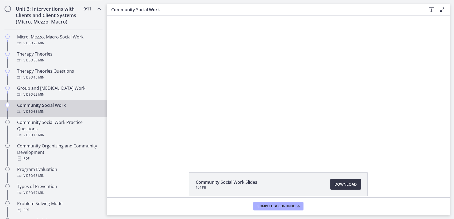
click at [338, 185] on span "Download Opens in a new window" at bounding box center [346, 184] width 22 height 6
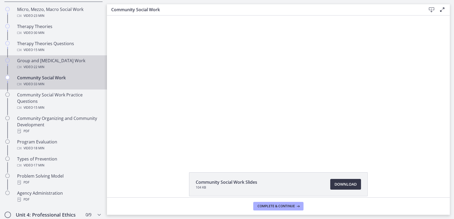
scroll to position [268, 0]
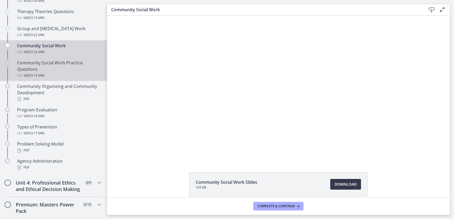
click at [58, 75] on div "Community Social Work Practice Questions Video · 15 min" at bounding box center [58, 69] width 83 height 19
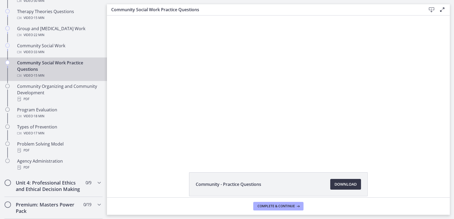
click at [338, 185] on span "Download Opens in a new window" at bounding box center [346, 184] width 22 height 6
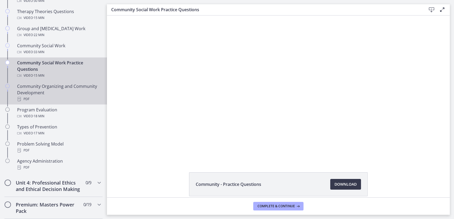
click at [48, 97] on div "Community Organizing and Community Development PDF" at bounding box center [58, 92] width 83 height 19
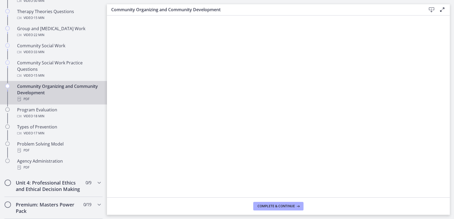
scroll to position [268, 0]
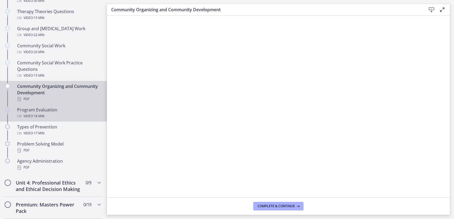
click at [59, 120] on div "Video · 18 min" at bounding box center [58, 116] width 83 height 6
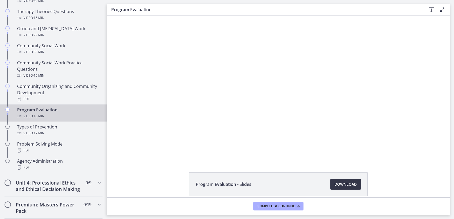
click at [335, 185] on span "Download Opens in a new window" at bounding box center [346, 184] width 22 height 6
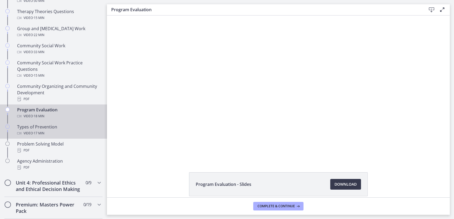
click at [40, 137] on span "· 17 min" at bounding box center [39, 133] width 12 height 6
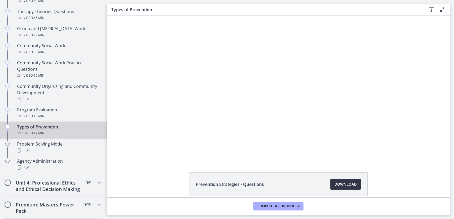
click at [337, 184] on span "Download Opens in a new window" at bounding box center [346, 184] width 22 height 6
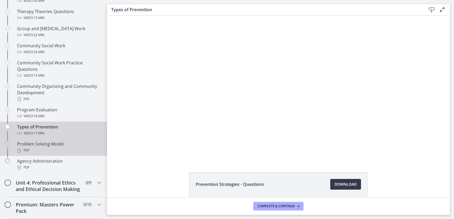
click at [34, 154] on div "PDF" at bounding box center [58, 150] width 83 height 6
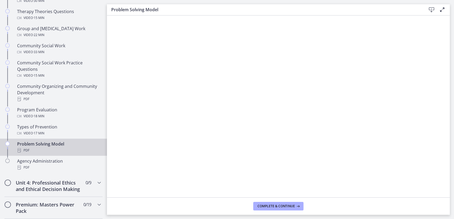
scroll to position [268, 0]
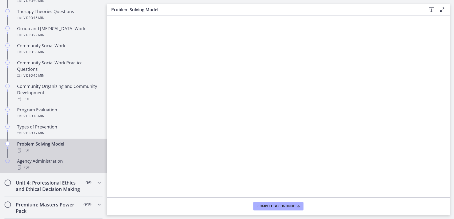
click at [46, 168] on div "Agency Administration PDF" at bounding box center [58, 164] width 83 height 13
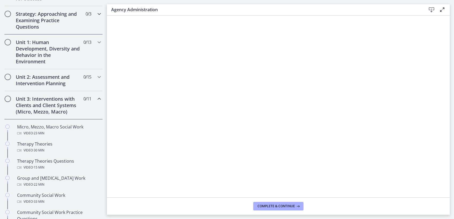
scroll to position [119, 0]
click at [96, 97] on icon "Chapters" at bounding box center [99, 98] width 6 height 6
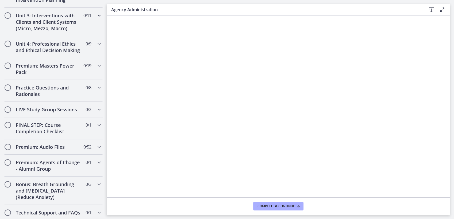
scroll to position [208, 0]
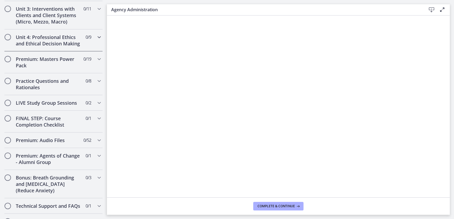
click at [96, 40] on icon "Chapters" at bounding box center [99, 37] width 6 height 6
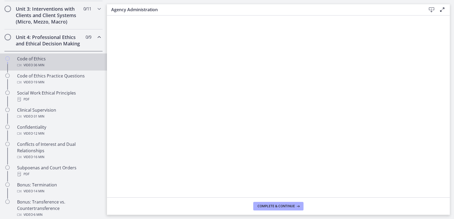
click at [47, 68] on div "Code of Ethics Video · 36 min" at bounding box center [58, 62] width 83 height 13
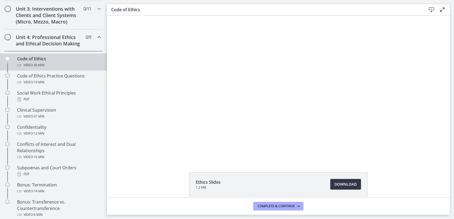
click at [346, 184] on span "Download Opens in a new window" at bounding box center [346, 184] width 22 height 6
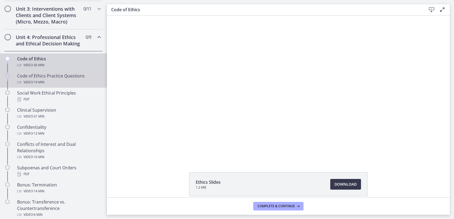
click at [58, 86] on div "Video · 19 min" at bounding box center [58, 82] width 83 height 6
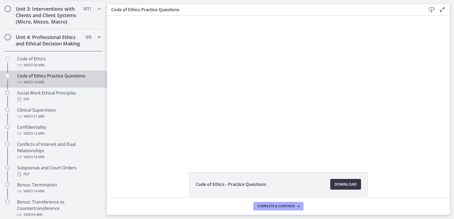
click at [344, 183] on span "Download Opens in a new window" at bounding box center [346, 184] width 22 height 6
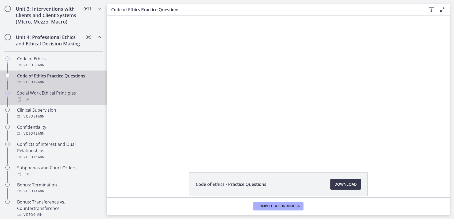
click at [57, 103] on div "PDF" at bounding box center [58, 99] width 83 height 6
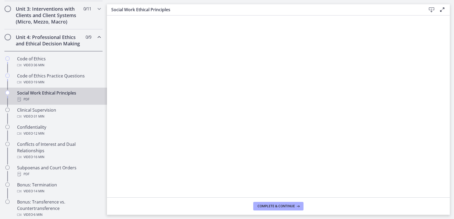
scroll to position [208, 0]
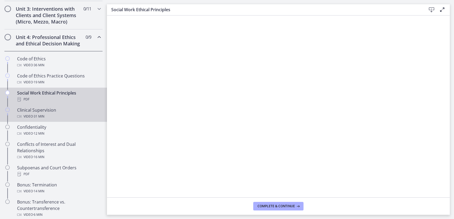
click at [50, 120] on div "Video · 31 min" at bounding box center [58, 116] width 83 height 6
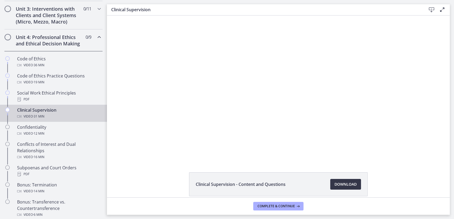
click at [339, 185] on span "Download Opens in a new window" at bounding box center [346, 184] width 22 height 6
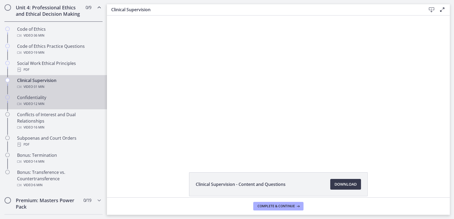
click at [47, 107] on div "Confidentiality Video · 12 min" at bounding box center [58, 100] width 83 height 13
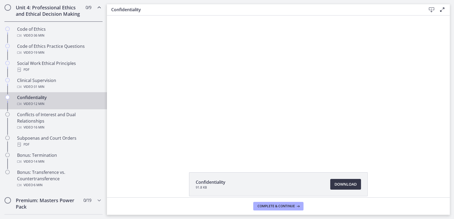
click at [341, 185] on span "Download Opens in a new window" at bounding box center [346, 184] width 22 height 6
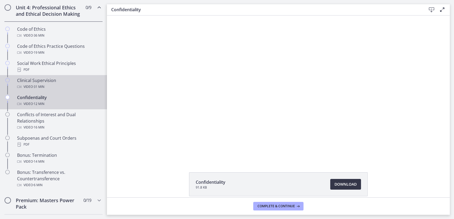
scroll to position [268, 0]
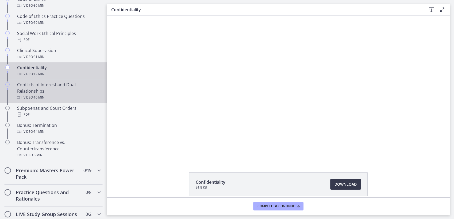
click at [39, 101] on div "Conflicts of Interest and Dual Relationships Video · 16 min" at bounding box center [58, 91] width 83 height 19
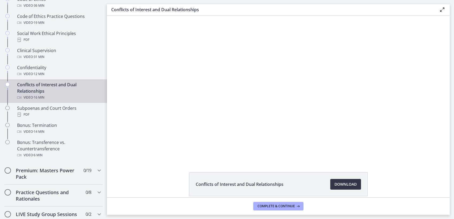
click at [337, 184] on span "Download Opens in a new window" at bounding box center [346, 184] width 22 height 6
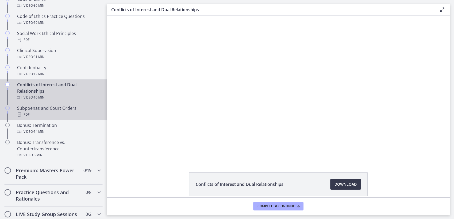
click at [49, 118] on div "PDF" at bounding box center [58, 115] width 83 height 6
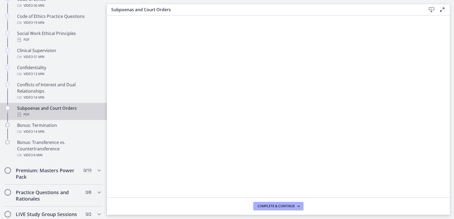
scroll to position [268, 0]
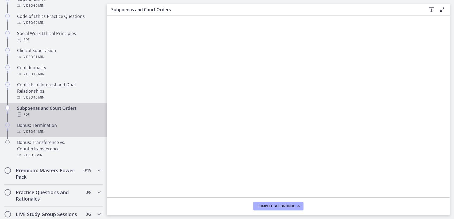
click at [58, 135] on div "Bonus: Termination Video · 14 min" at bounding box center [58, 128] width 83 height 13
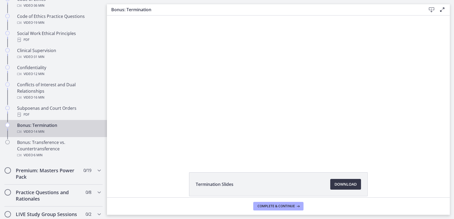
click at [344, 185] on span "Download Opens in a new window" at bounding box center [346, 184] width 22 height 6
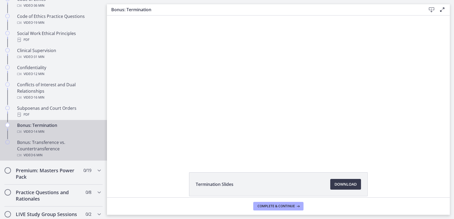
click at [51, 159] on div "Bonus: Transference vs. Countertransference Video · 6 min" at bounding box center [58, 148] width 83 height 19
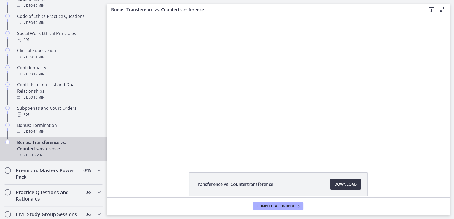
click at [339, 184] on span "Download Opens in a new window" at bounding box center [346, 184] width 22 height 6
click at [96, 174] on icon "Chapters" at bounding box center [99, 171] width 6 height 6
